Goal: Book appointment/travel/reservation

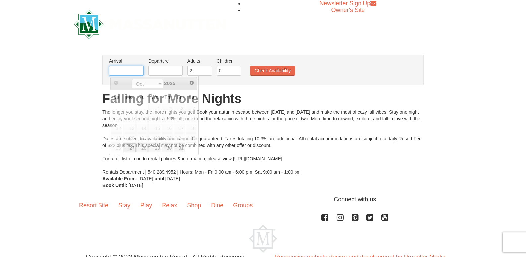
click at [120, 71] on input "text" at bounding box center [126, 71] width 35 height 10
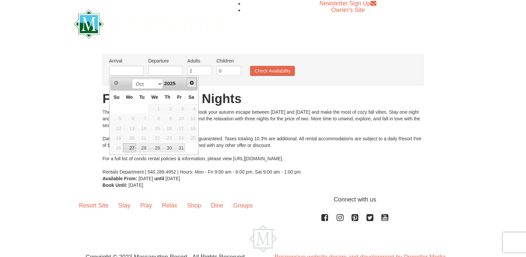
click at [192, 85] on span "Next" at bounding box center [191, 82] width 5 height 5
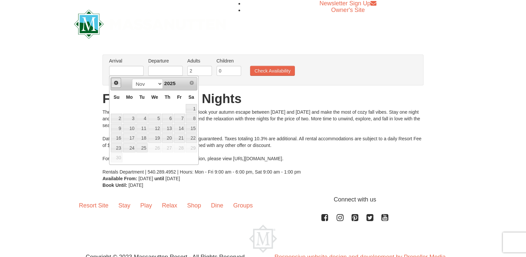
click at [116, 82] on span "Prev" at bounding box center [116, 82] width 5 height 5
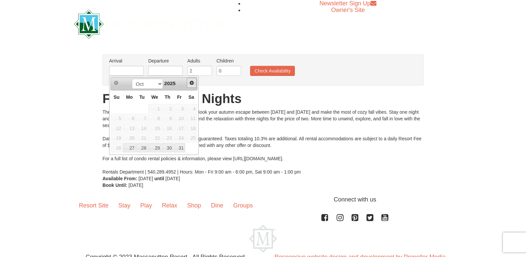
click at [191, 85] on span "Next" at bounding box center [191, 82] width 5 height 5
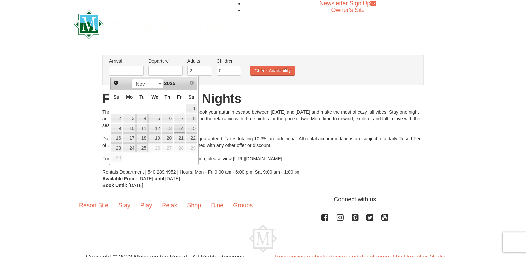
click at [180, 129] on link "14" at bounding box center [179, 127] width 11 height 9
type input "[DATE]"
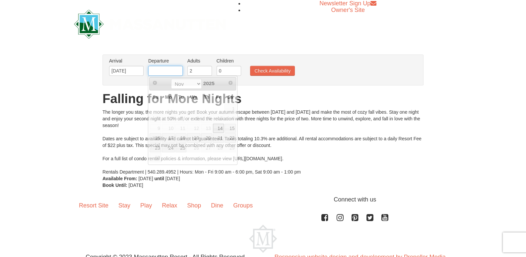
click at [157, 66] on input "text" at bounding box center [165, 71] width 35 height 10
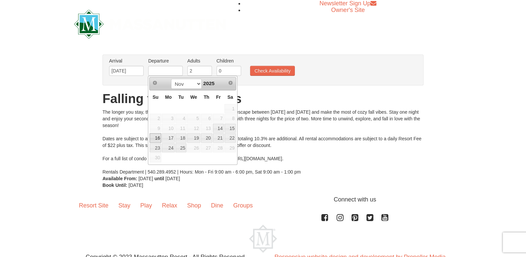
click at [156, 139] on link "16" at bounding box center [156, 137] width 12 height 9
type input "[DATE]"
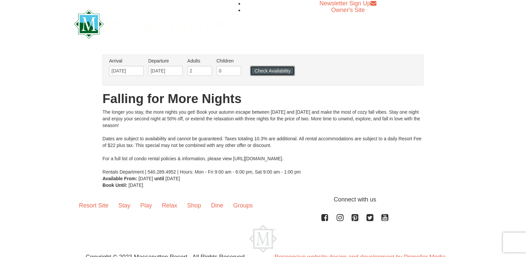
click at [274, 71] on button "Check Availability" at bounding box center [272, 71] width 45 height 10
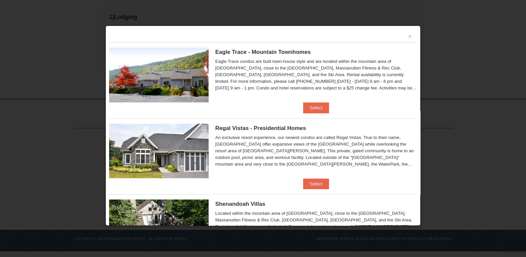
click at [413, 98] on div "× Eagle Trace - Mountain Townhomes Eagle Trace One Bedroom Townhouse with Full …" at bounding box center [263, 126] width 315 height 200
click at [408, 38] on button "×" at bounding box center [410, 36] width 4 height 7
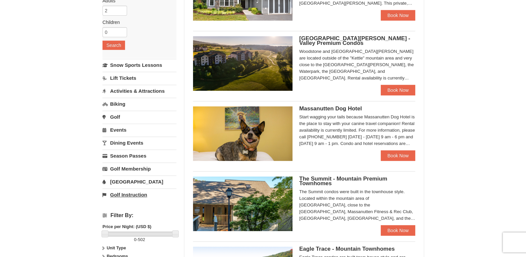
scroll to position [100, 0]
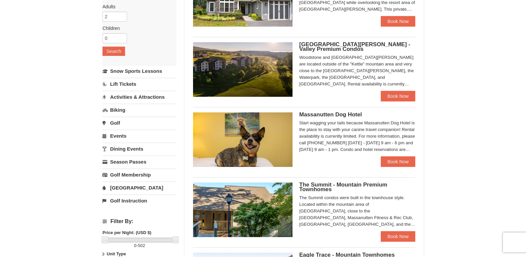
click at [130, 97] on link "Activities & Attractions" at bounding box center [140, 97] width 74 height 12
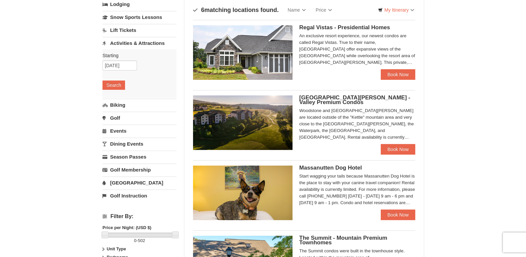
scroll to position [0, 0]
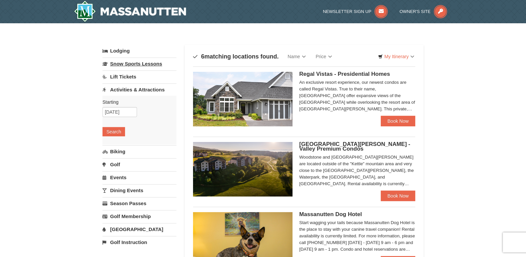
click at [124, 63] on link "Snow Sports Lessons" at bounding box center [140, 63] width 74 height 12
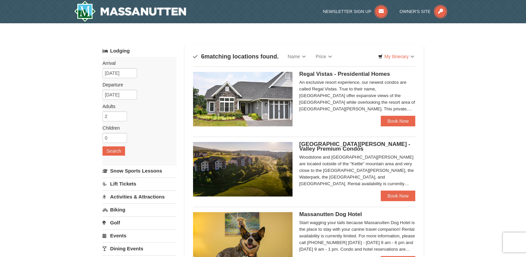
click at [314, 144] on span "[GEOGRAPHIC_DATA][PERSON_NAME] - Valley Premium Condos" at bounding box center [354, 146] width 111 height 11
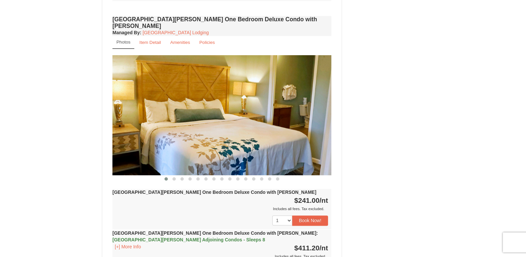
scroll to position [498, 0]
